Goal: Information Seeking & Learning: Find specific fact

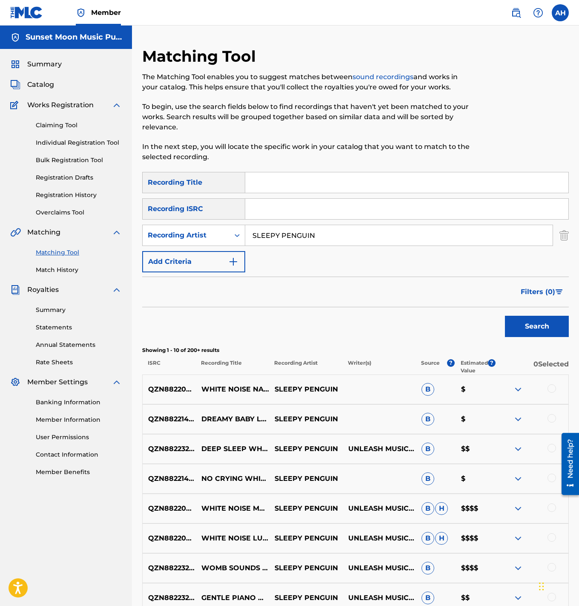
click at [281, 232] on input "SLEEPY PENGUIN" at bounding box center [398, 235] width 307 height 20
click at [280, 232] on input "SLEEPY PENGUIN" at bounding box center [398, 235] width 307 height 20
type input "focus green"
click at [505, 316] on button "Search" at bounding box center [537, 326] width 64 height 21
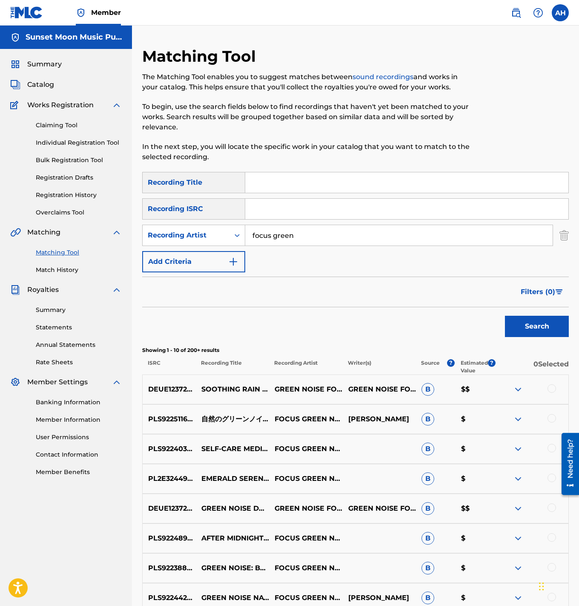
click at [544, 287] on span "Filters ( 0 )" at bounding box center [538, 292] width 34 height 10
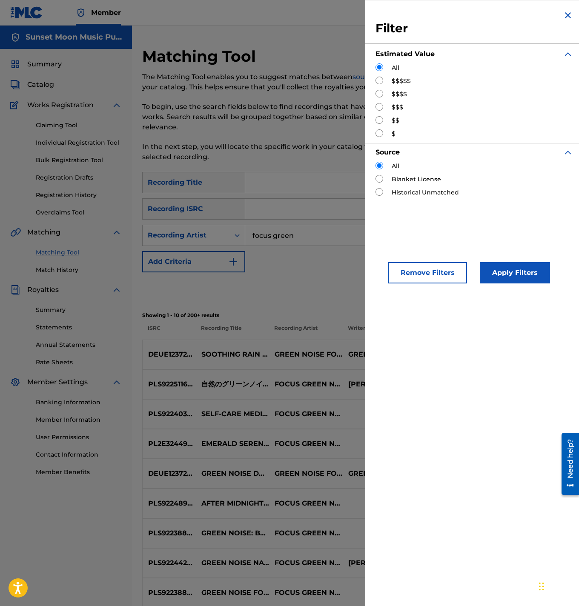
click at [378, 79] on input "Search Form" at bounding box center [379, 81] width 8 height 8
radio input "true"
click at [516, 275] on button "Apply Filters" at bounding box center [515, 272] width 70 height 21
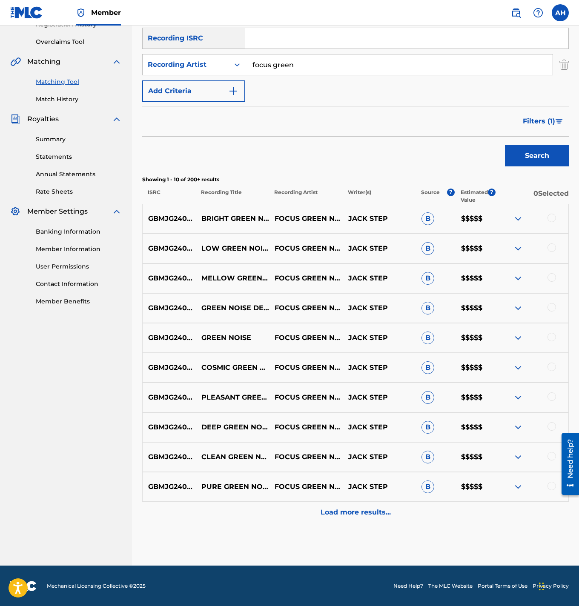
scroll to position [171, 0]
click at [345, 511] on p "Load more results..." at bounding box center [356, 512] width 70 height 10
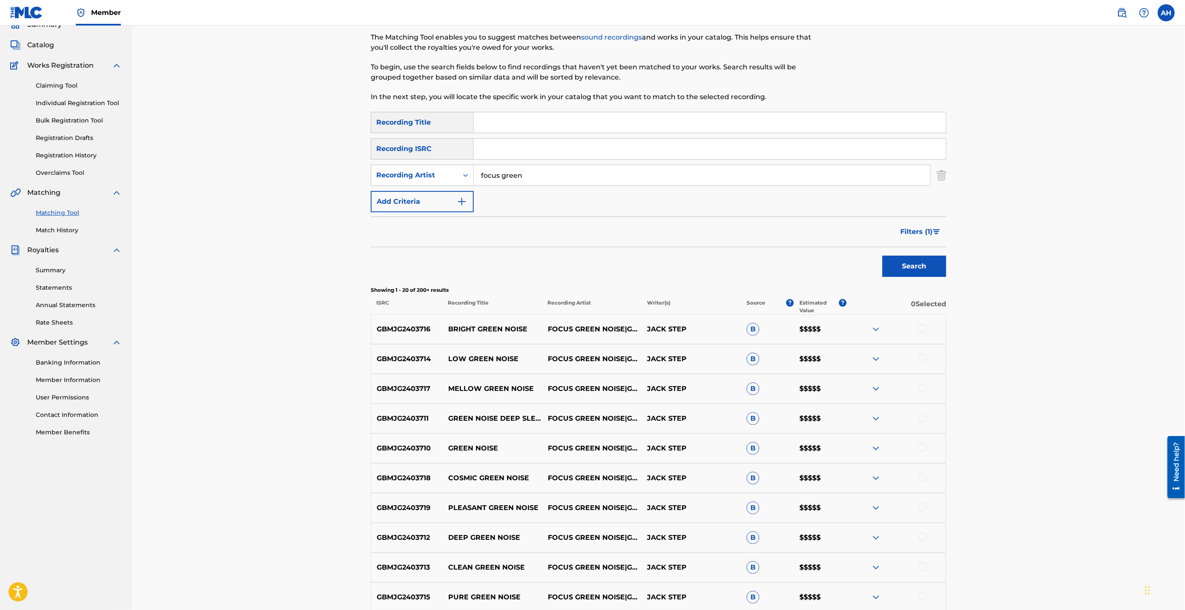
scroll to position [0, 0]
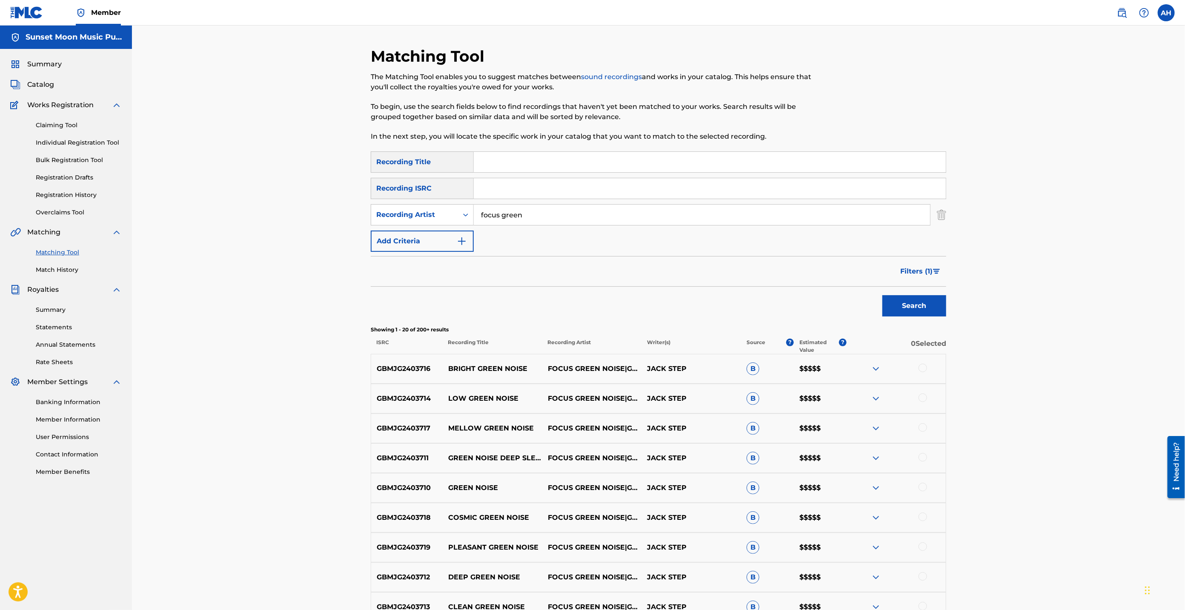
click at [554, 216] on input "focus green" at bounding box center [702, 215] width 456 height 20
paste input "SLEEP FRUITS"
type input "SLEEP FRUITS"
click at [579, 307] on button "Search" at bounding box center [914, 305] width 64 height 21
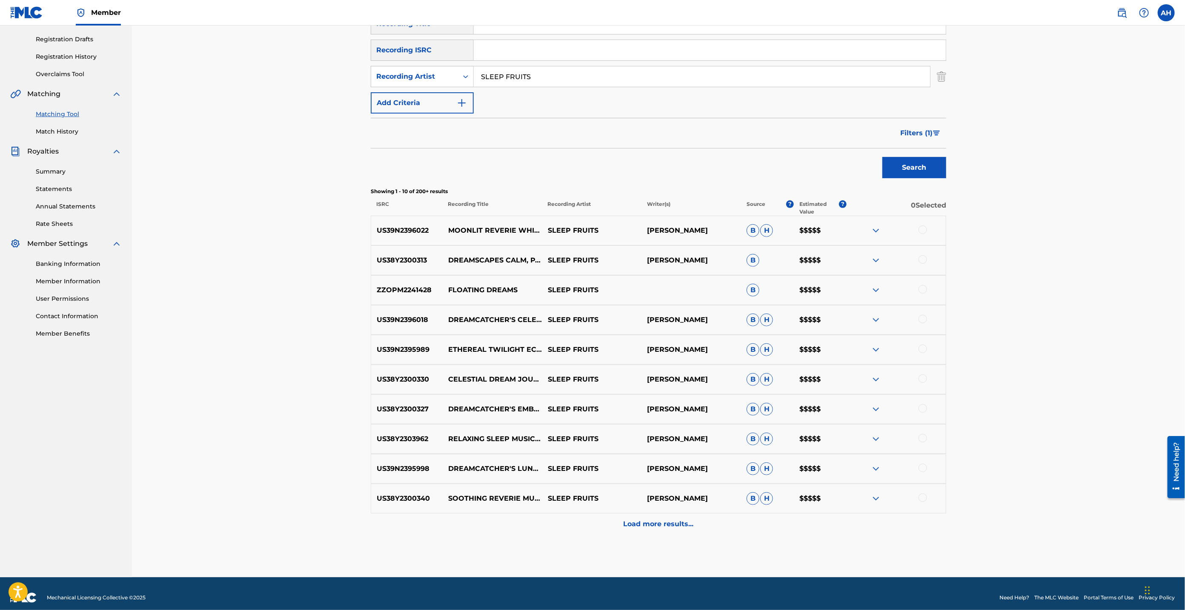
scroll to position [146, 0]
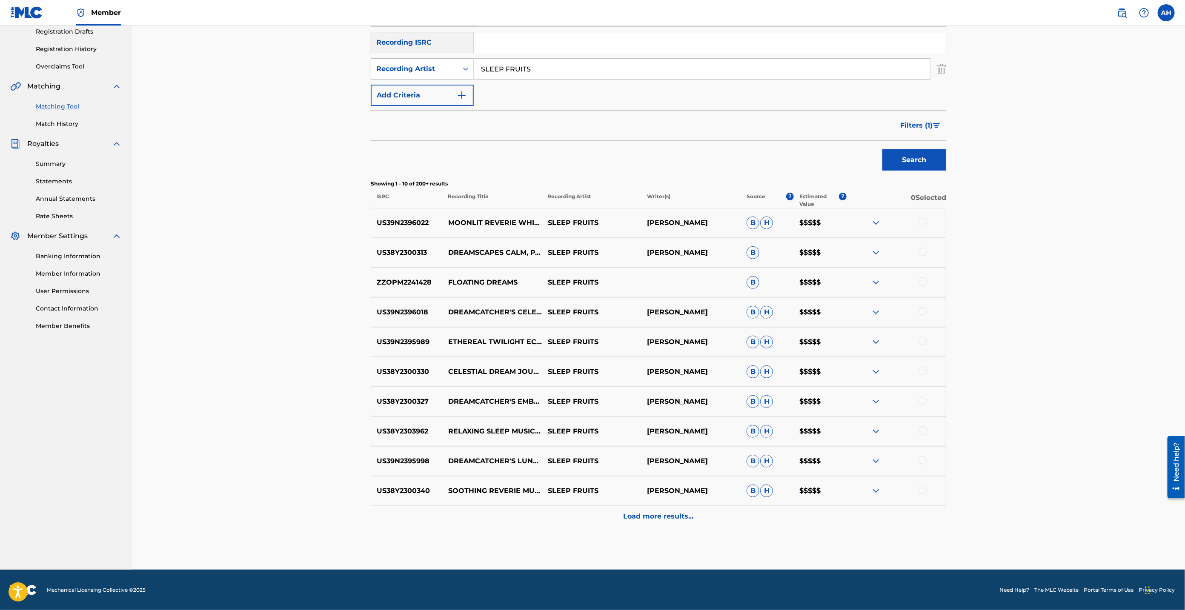
click at [579, 513] on p "Load more results..." at bounding box center [659, 517] width 70 height 10
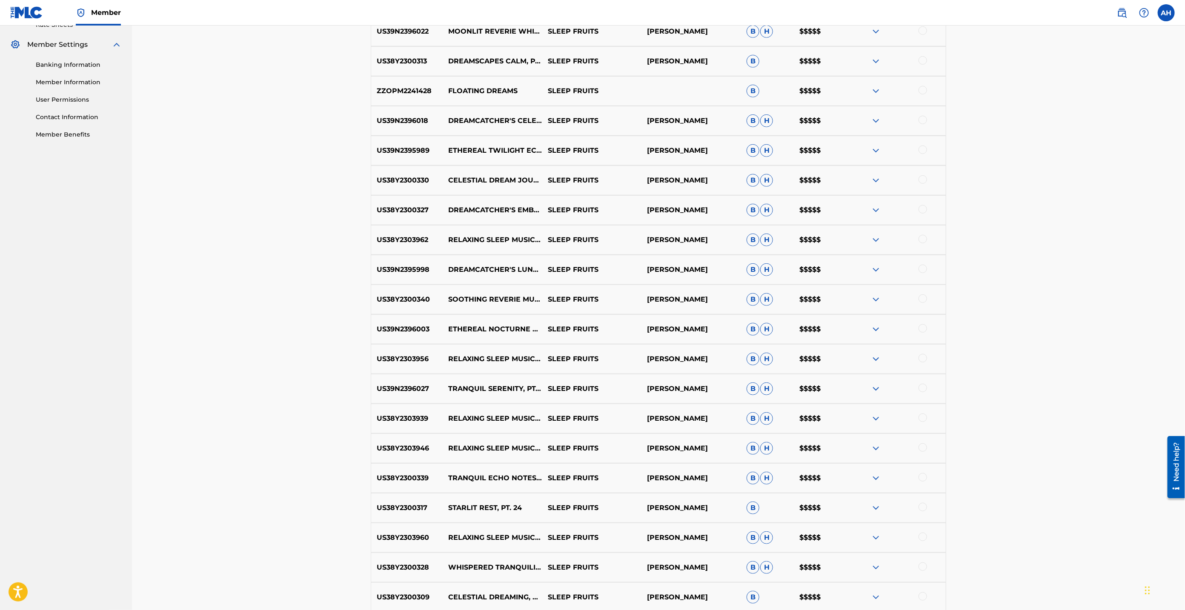
scroll to position [444, 0]
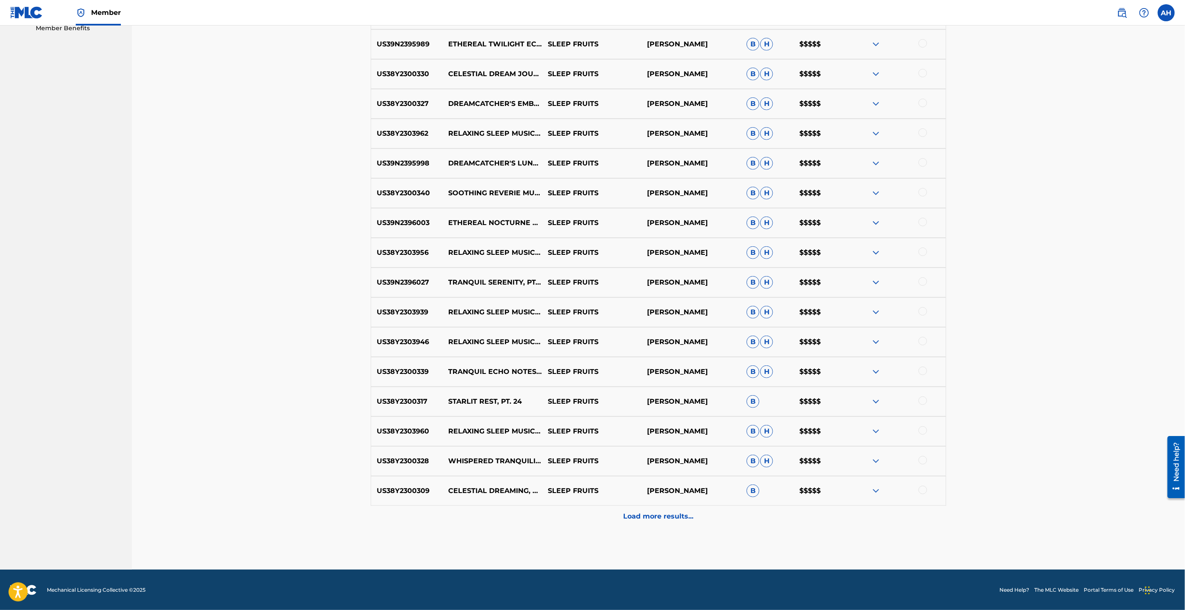
click at [579, 522] on div "Load more results..." at bounding box center [659, 516] width 576 height 21
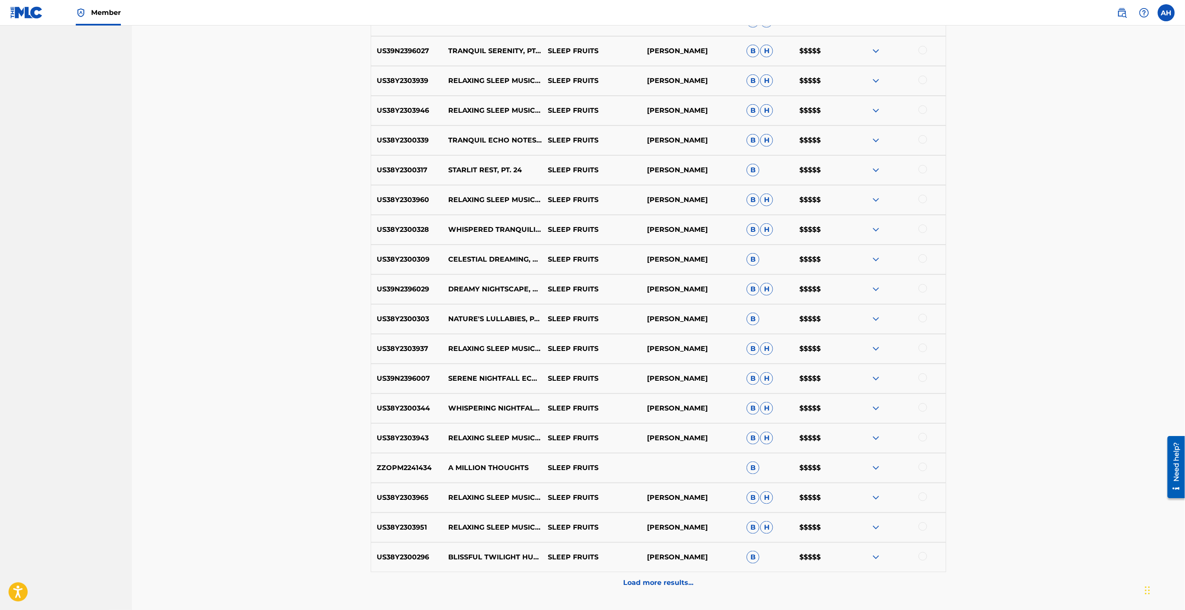
scroll to position [742, 0]
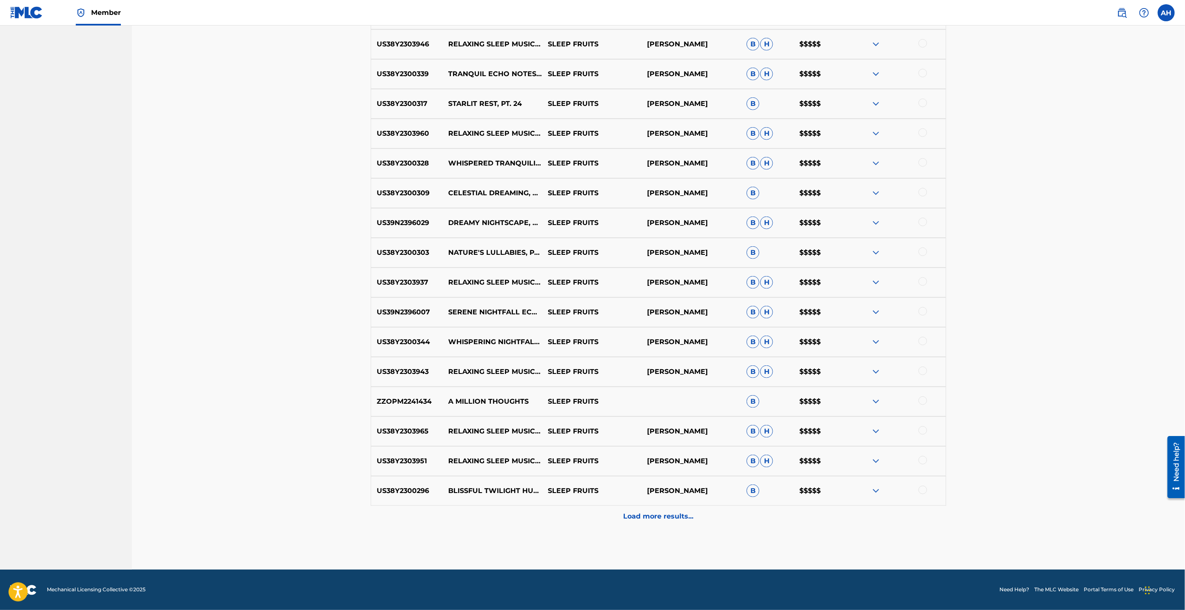
click at [579, 514] on p "Load more results..." at bounding box center [659, 517] width 70 height 10
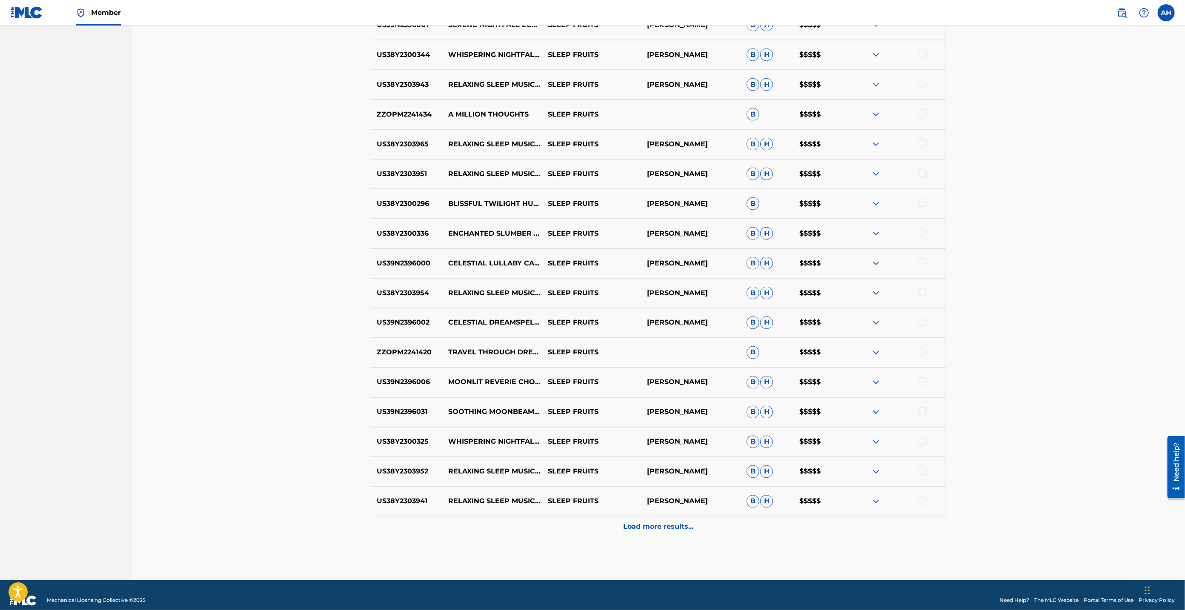
scroll to position [1040, 0]
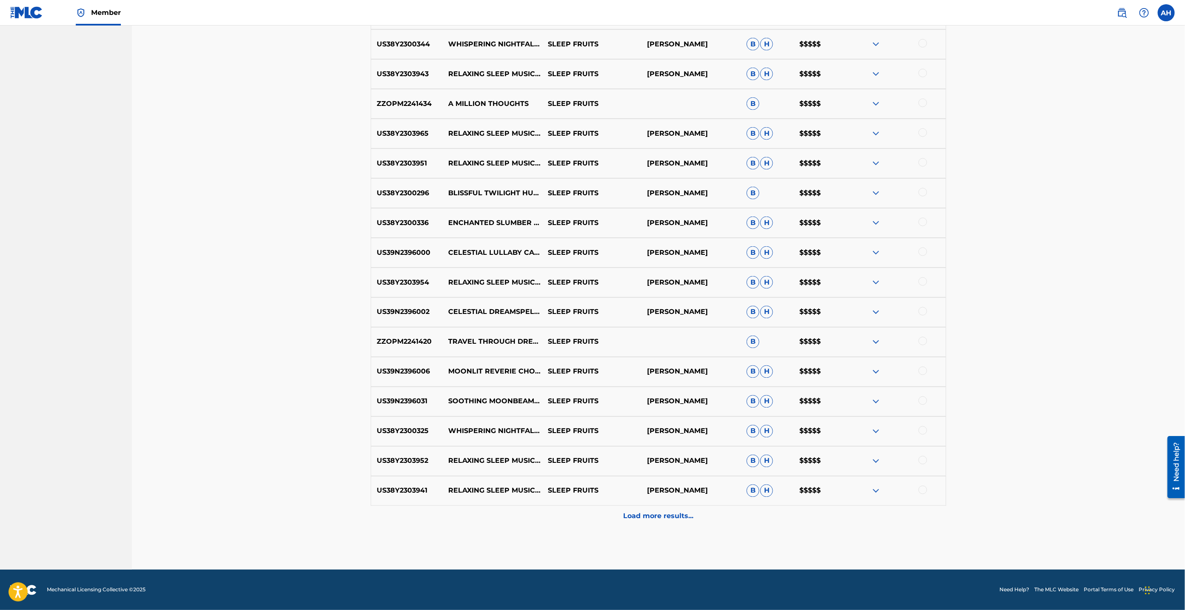
click at [579, 521] on p "Load more results..." at bounding box center [659, 517] width 70 height 10
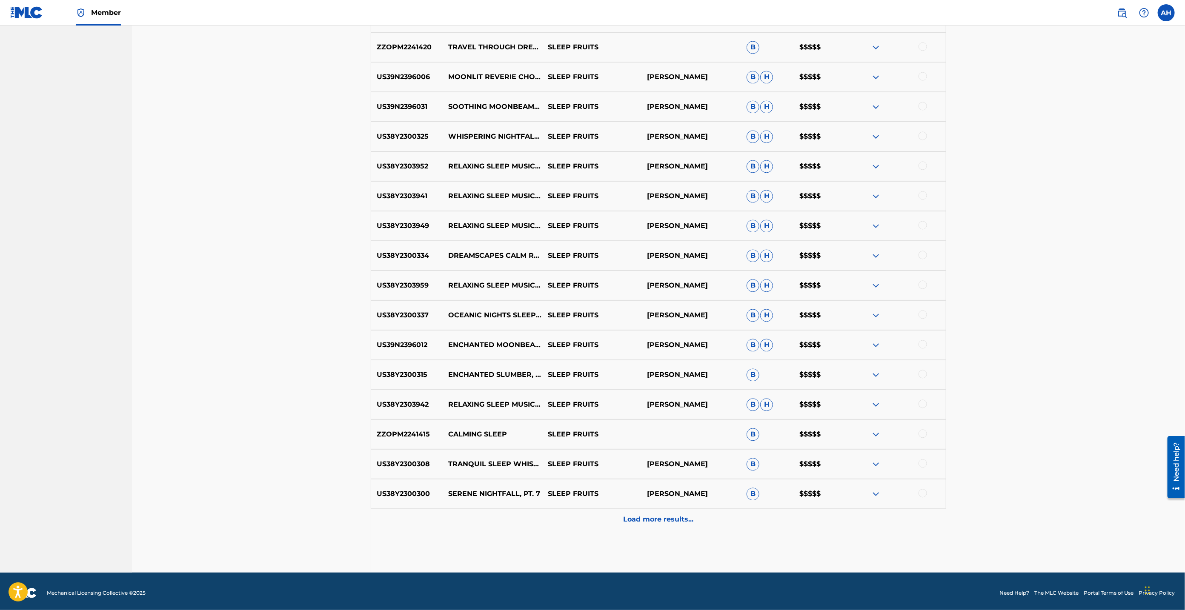
scroll to position [1338, 0]
